Goal: Information Seeking & Learning: Check status

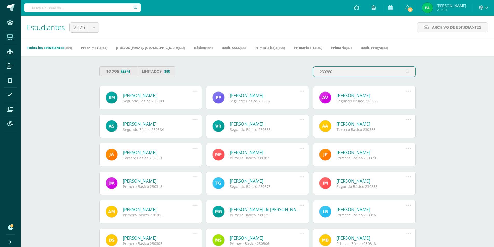
click at [272, 70] on div "Todos (554) Limitados (59) 230380" at bounding box center [257, 73] width 321 height 15
click at [123, 73] on span "(554)" at bounding box center [125, 72] width 9 height 10
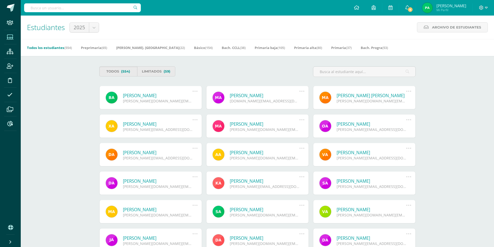
click at [47, 45] on link "Todos los estudiantes (554)" at bounding box center [49, 48] width 45 height 8
click at [361, 75] on input "text" at bounding box center [364, 72] width 102 height 10
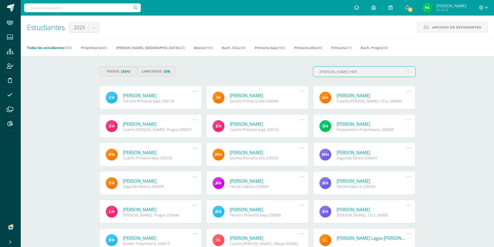
drag, startPoint x: 375, startPoint y: 71, endPoint x: 255, endPoint y: 61, distance: 120.2
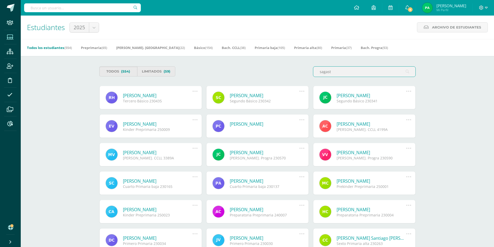
type input "sagast"
click at [171, 92] on div "Rodrigo Javier Hernández Sagastume Tercero Básico 230435 Deshabilitar usuario R…" at bounding box center [150, 97] width 103 height 23
click at [169, 94] on link "Rodrigo Javier Hernández Sagastume" at bounding box center [158, 96] width 70 height 6
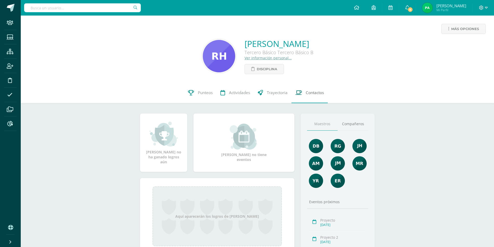
click at [320, 92] on span "Contactos" at bounding box center [315, 92] width 18 height 5
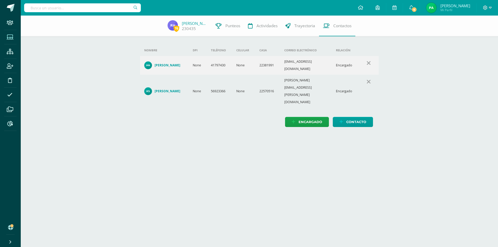
click at [5, 35] on span at bounding box center [10, 37] width 12 height 12
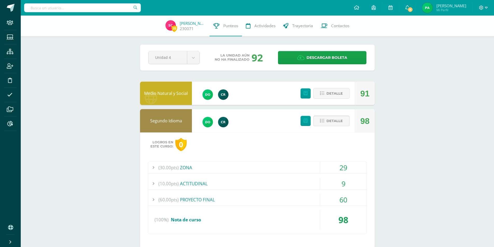
click at [335, 121] on span "Detalle" at bounding box center [335, 121] width 16 height 10
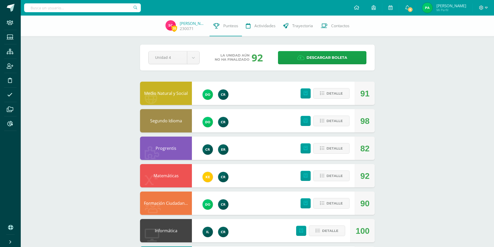
scroll to position [26, 0]
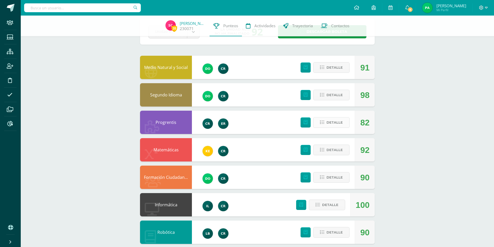
click at [331, 125] on span "Detalle" at bounding box center [335, 123] width 16 height 10
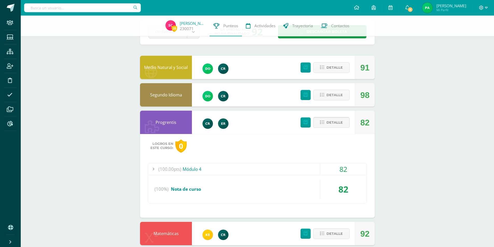
click at [331, 125] on span "Detalle" at bounding box center [335, 123] width 16 height 10
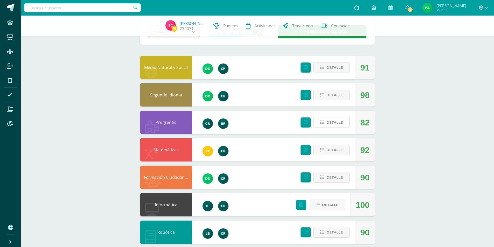
scroll to position [52, 0]
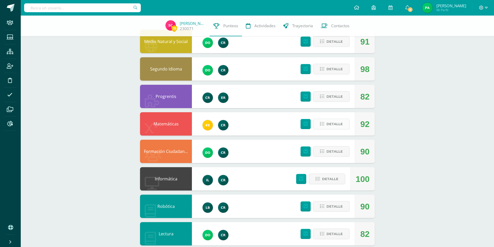
click at [337, 126] on span "Detalle" at bounding box center [335, 124] width 16 height 10
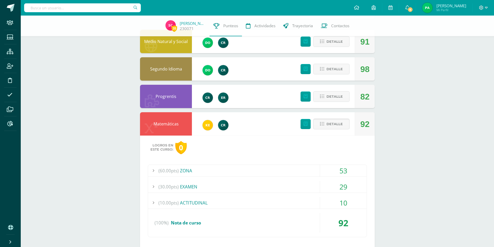
click at [337, 126] on span "Detalle" at bounding box center [335, 124] width 16 height 10
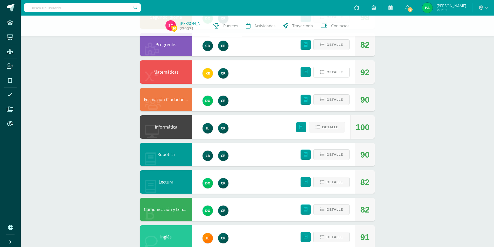
scroll to position [130, 0]
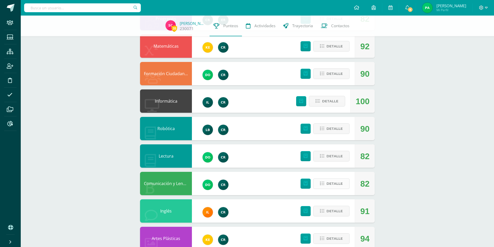
click at [330, 183] on span "Detalle" at bounding box center [335, 184] width 16 height 10
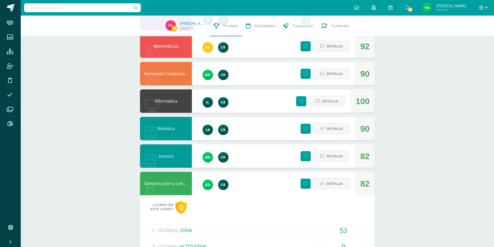
scroll to position [208, 0]
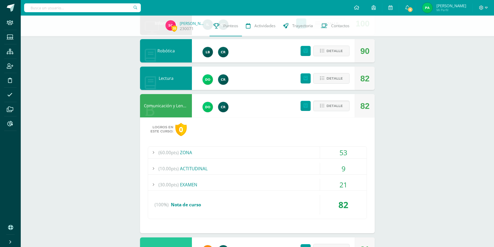
click at [173, 184] on span "(30.00pts)" at bounding box center [169, 185] width 20 height 12
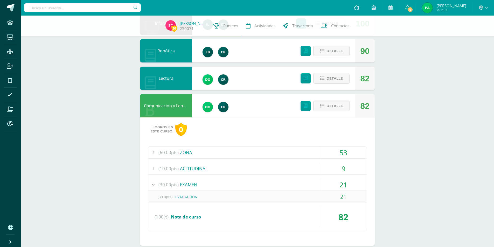
click at [160, 183] on span "(30.00pts)" at bounding box center [169, 185] width 20 height 12
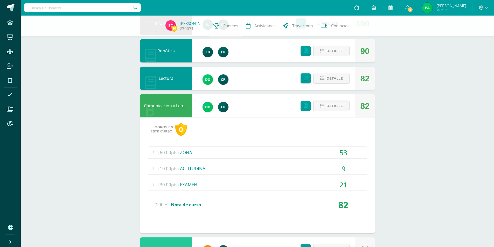
click at [181, 155] on div "(60.00pts) ZONA" at bounding box center [257, 153] width 219 height 12
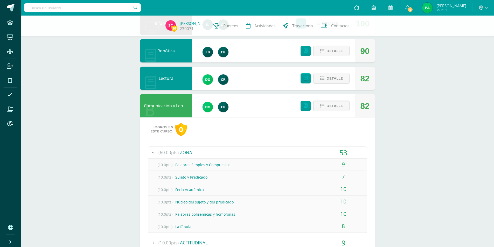
click at [181, 155] on div "(60.00pts) ZONA" at bounding box center [257, 153] width 219 height 12
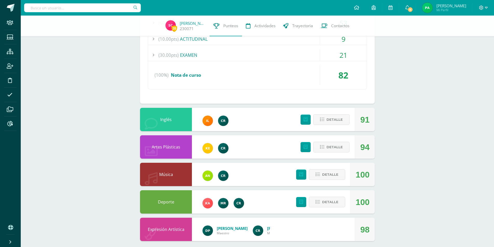
scroll to position [342, 0]
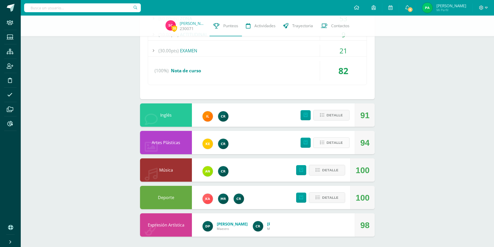
click at [326, 142] on button "Detalle" at bounding box center [331, 142] width 36 height 11
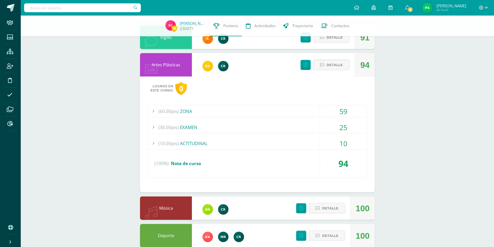
scroll to position [445, 0]
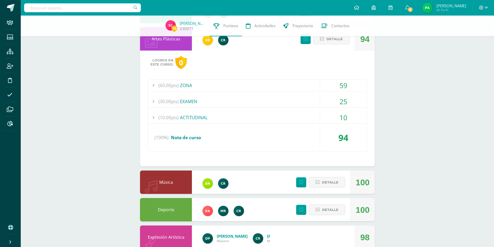
click at [175, 101] on span "(30.00pts)" at bounding box center [169, 102] width 20 height 12
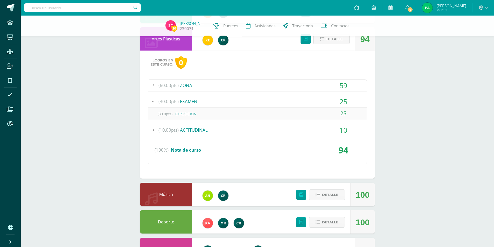
click at [170, 113] on span "(30.0pts)" at bounding box center [165, 114] width 21 height 12
click at [187, 114] on div "(30.0pts) EXPOSICION" at bounding box center [257, 114] width 219 height 12
click at [344, 113] on div "25" at bounding box center [343, 114] width 47 height 12
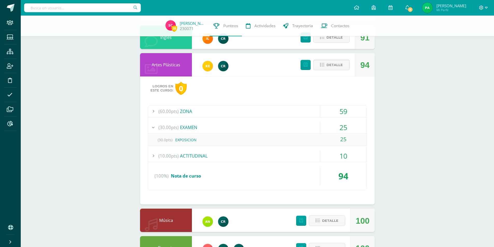
click at [167, 128] on span "(30.00pts)" at bounding box center [169, 128] width 20 height 12
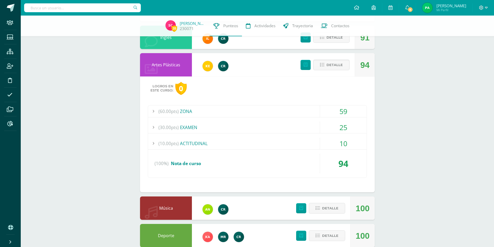
click at [165, 112] on span "(60.00pts)" at bounding box center [169, 112] width 20 height 12
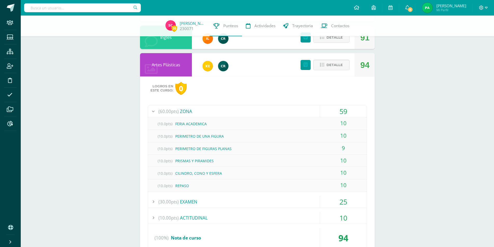
click at [157, 112] on div at bounding box center [153, 112] width 10 height 12
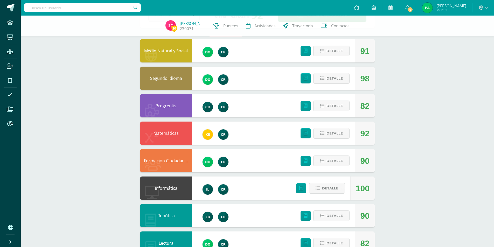
scroll to position [17, 0]
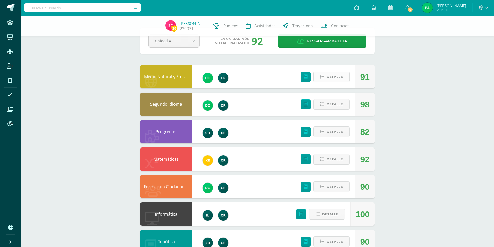
click at [333, 78] on span "Detalle" at bounding box center [335, 77] width 16 height 10
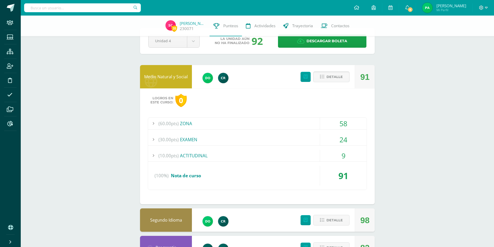
click at [333, 78] on span "Detalle" at bounding box center [335, 77] width 16 height 10
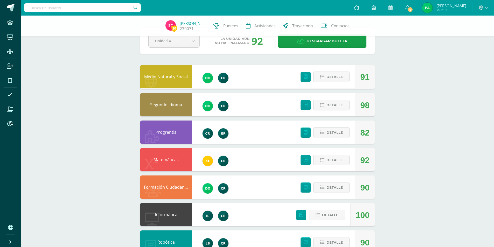
drag, startPoint x: 442, startPoint y: 96, endPoint x: 322, endPoint y: 71, distance: 122.5
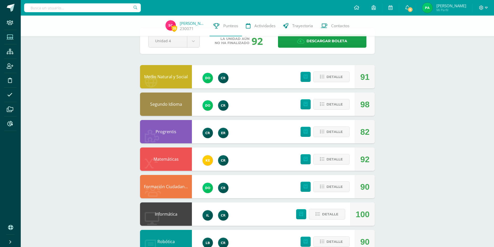
click at [13, 38] on span at bounding box center [10, 37] width 12 height 12
